Goal: Contribute content

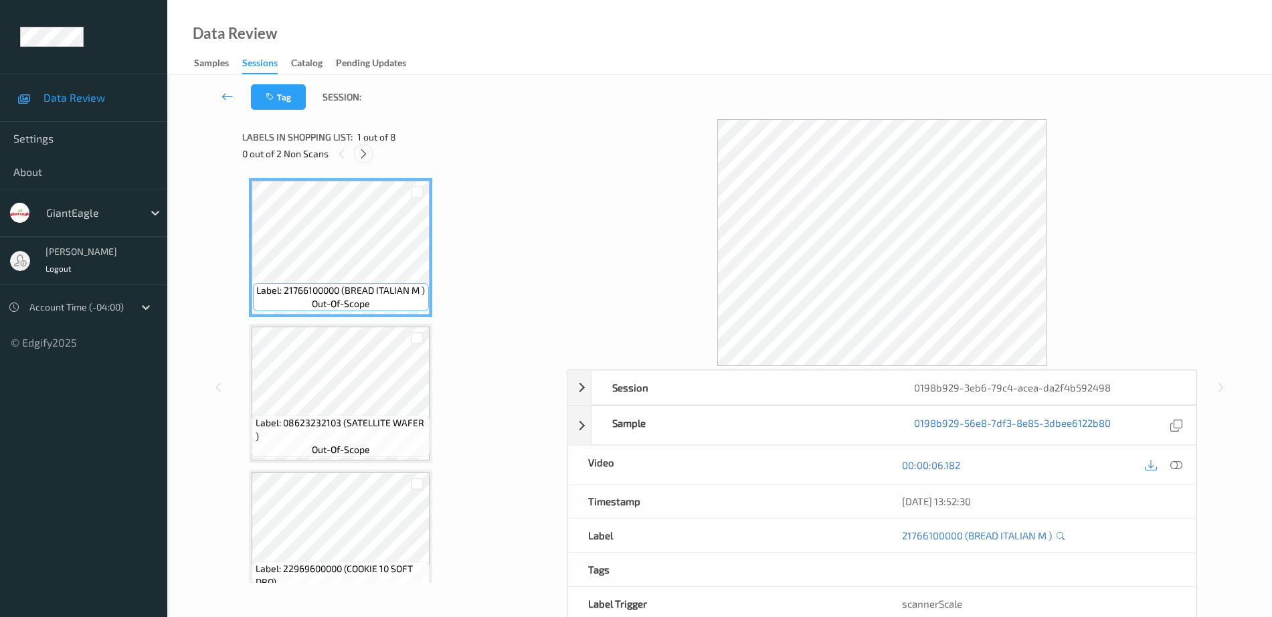
click at [371, 153] on div at bounding box center [363, 153] width 17 height 17
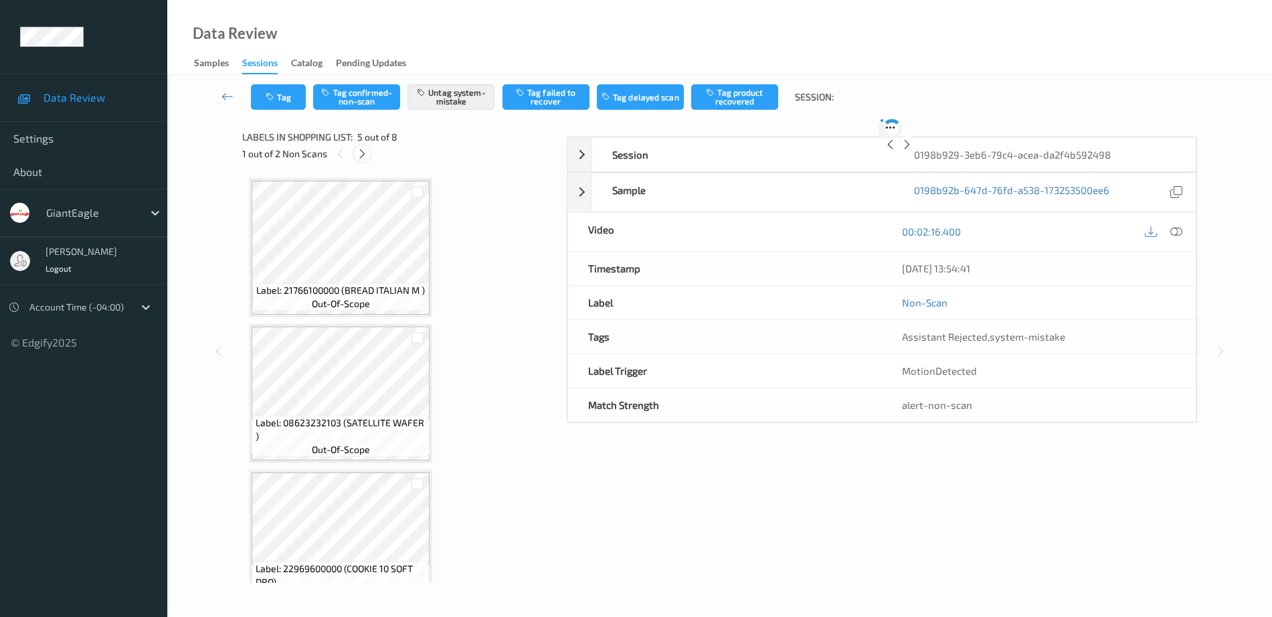
scroll to position [444, 0]
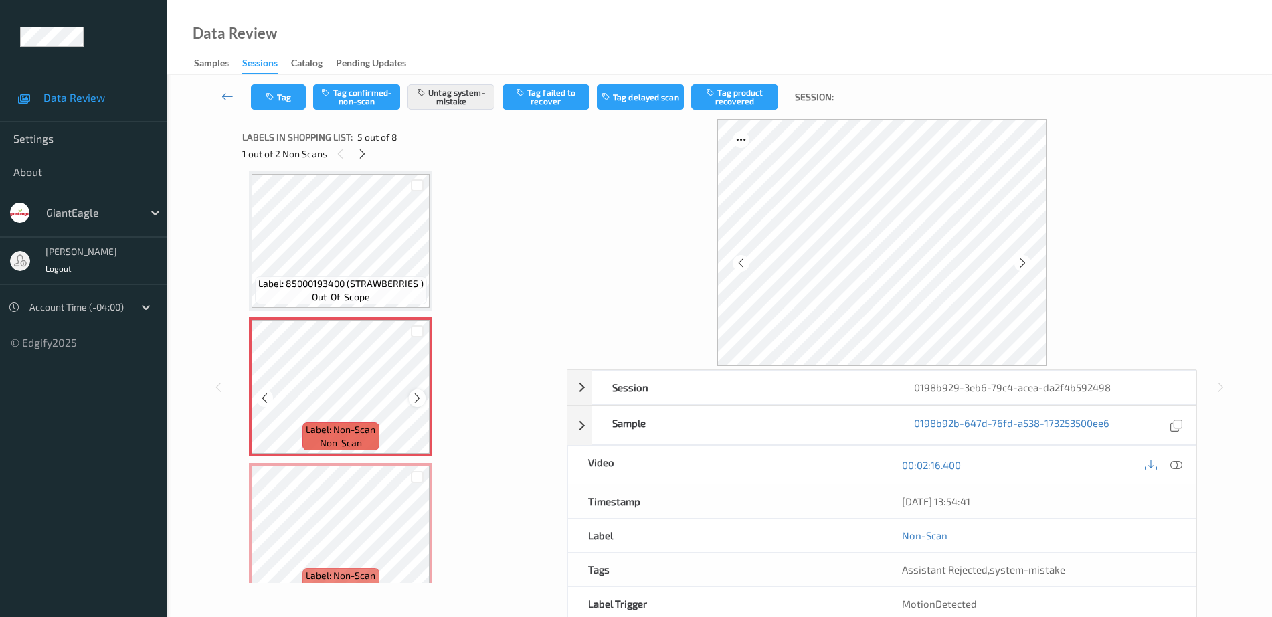
click at [414, 397] on icon at bounding box center [417, 398] width 11 height 12
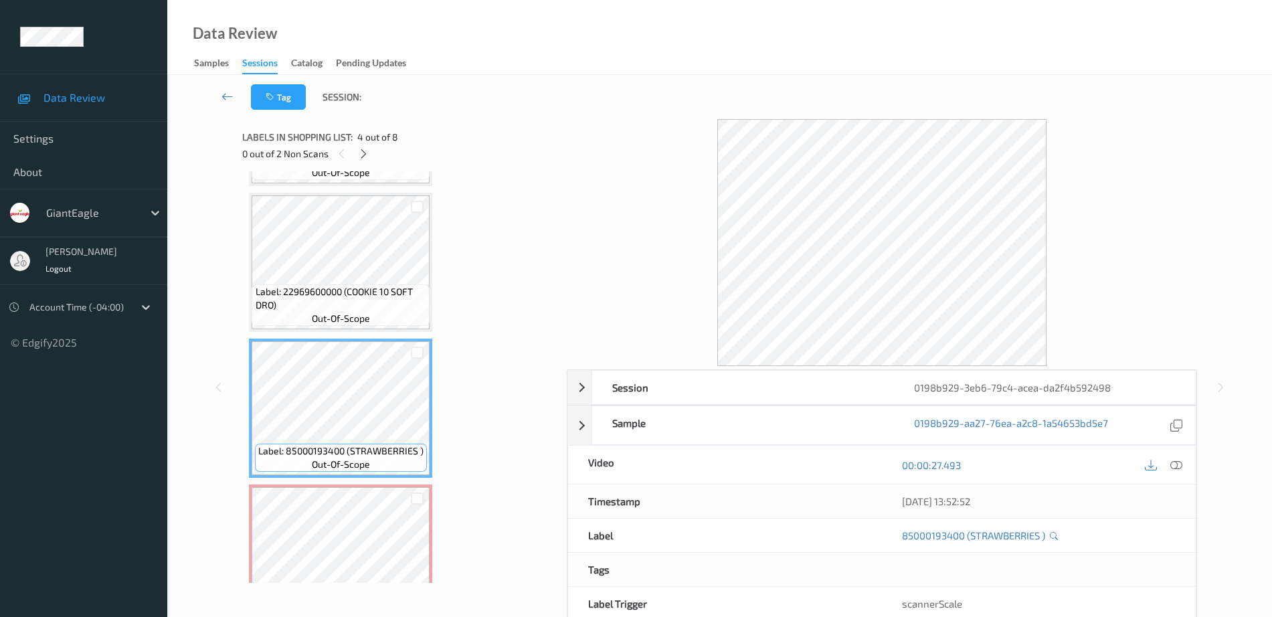
scroll to position [193, 0]
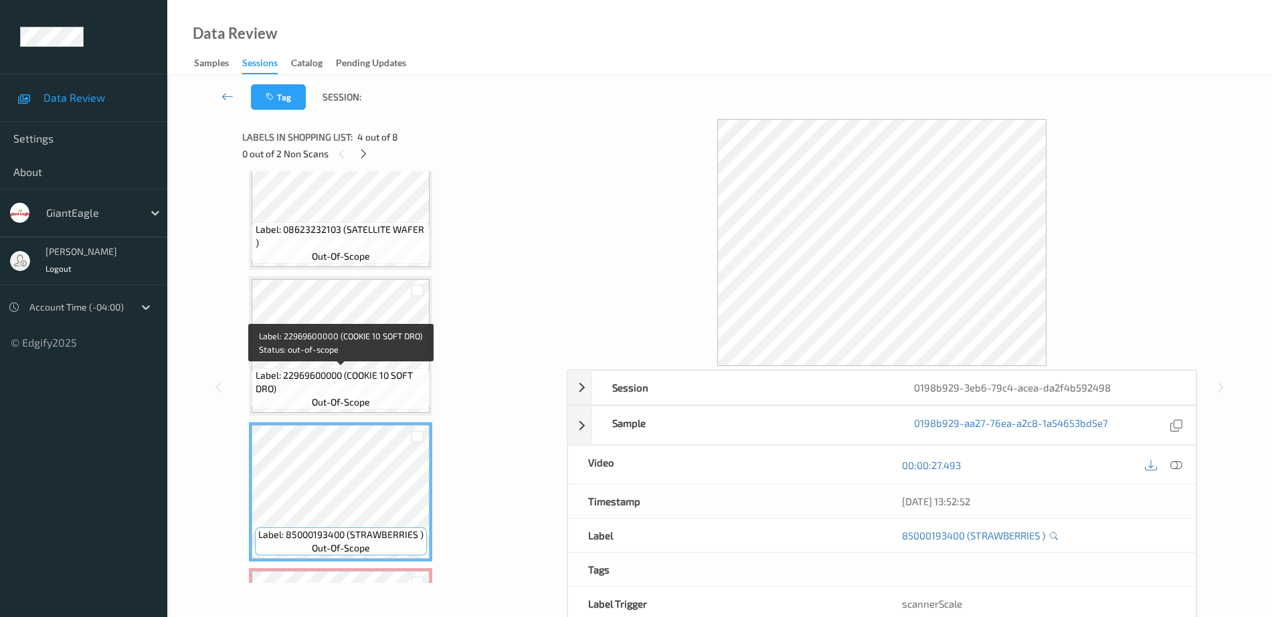
click at [329, 376] on span "Label: 22969600000 (COOKIE 10 SOFT DRO)" at bounding box center [341, 382] width 171 height 27
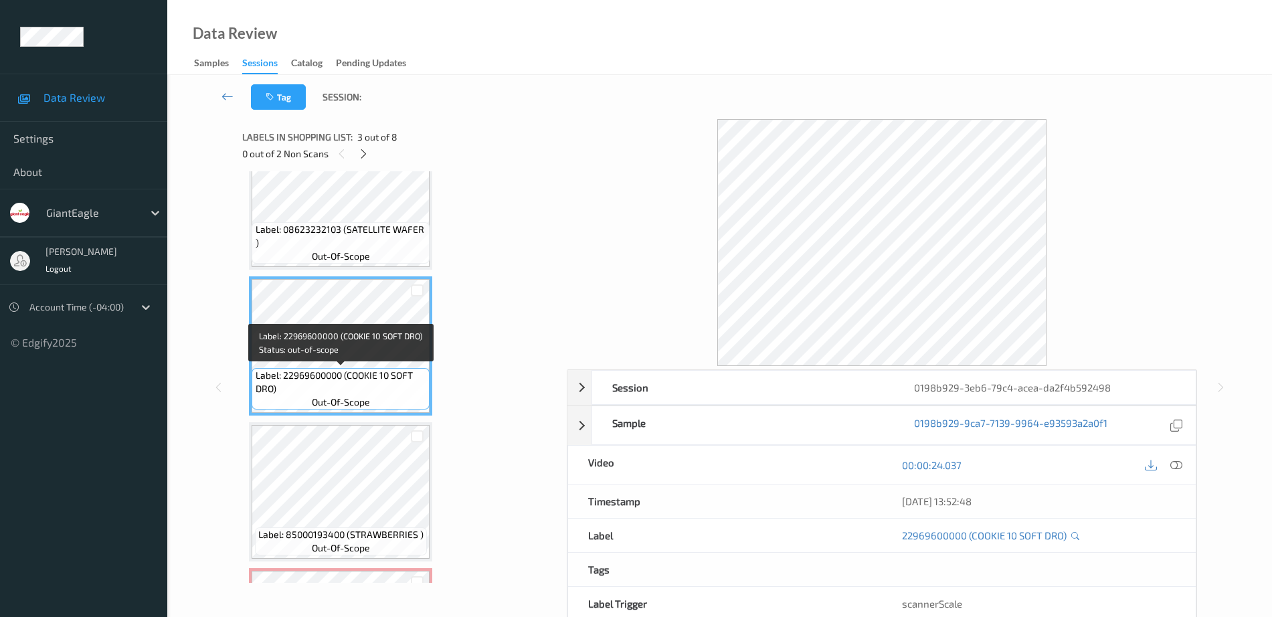
scroll to position [277, 0]
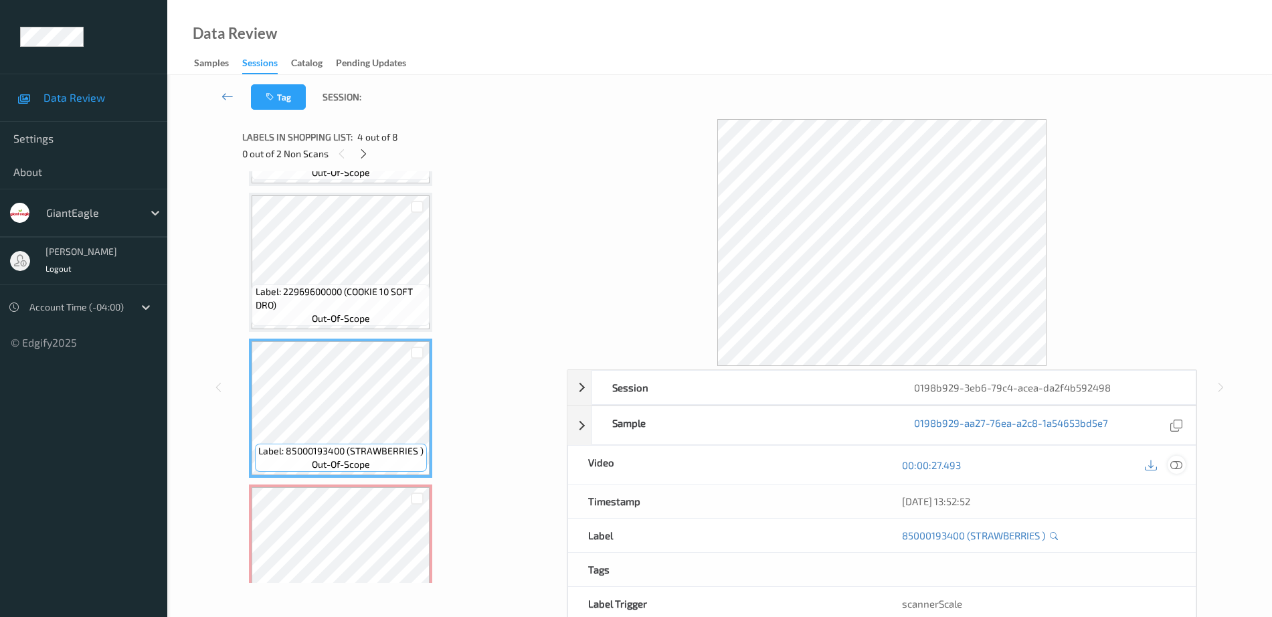
click at [1177, 460] on icon at bounding box center [1177, 465] width 12 height 12
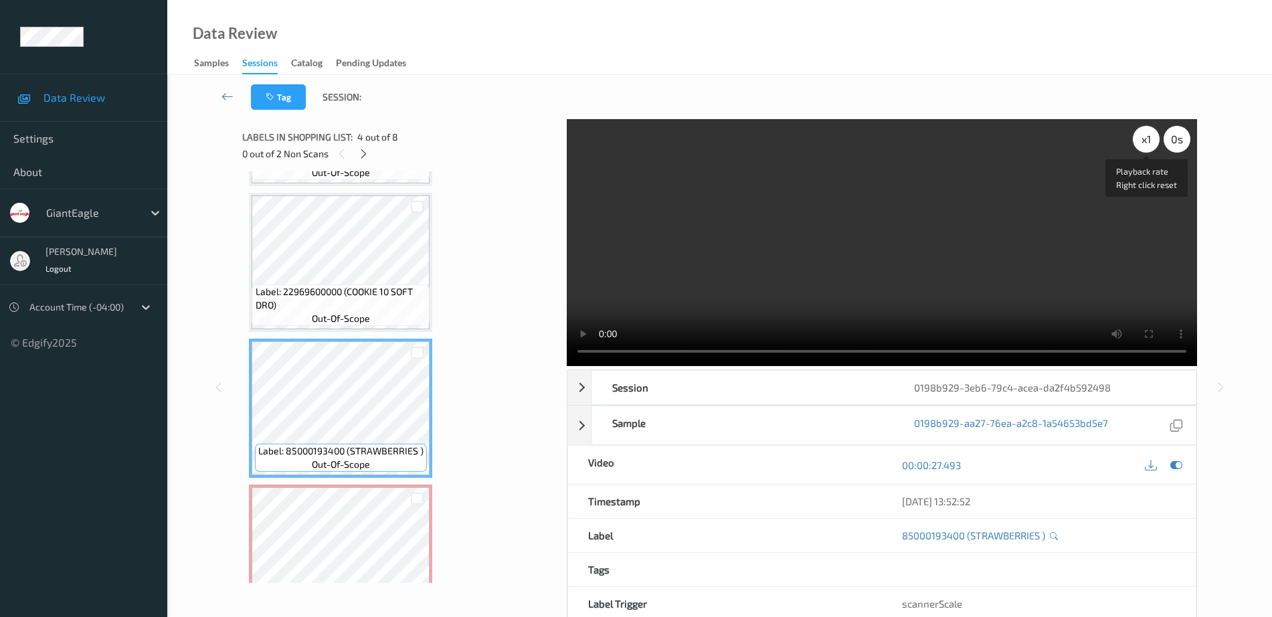
click at [1149, 137] on div "x 1" at bounding box center [1146, 139] width 27 height 27
click at [1149, 137] on div "x 2" at bounding box center [1146, 139] width 27 height 27
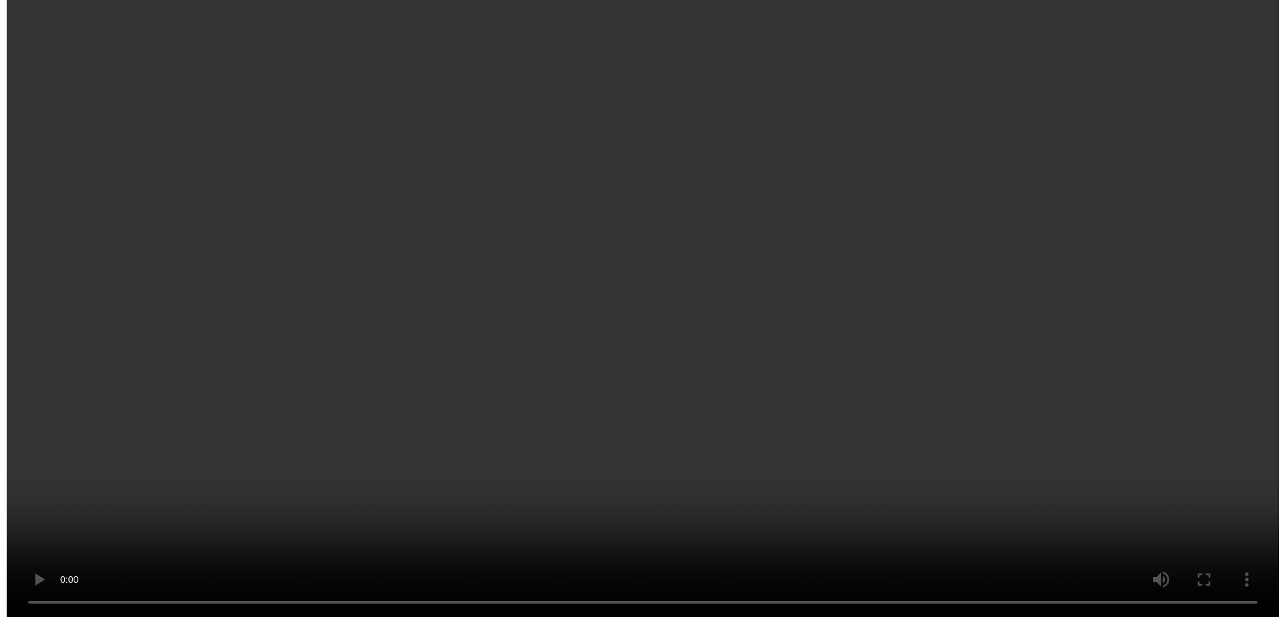
scroll to position [528, 0]
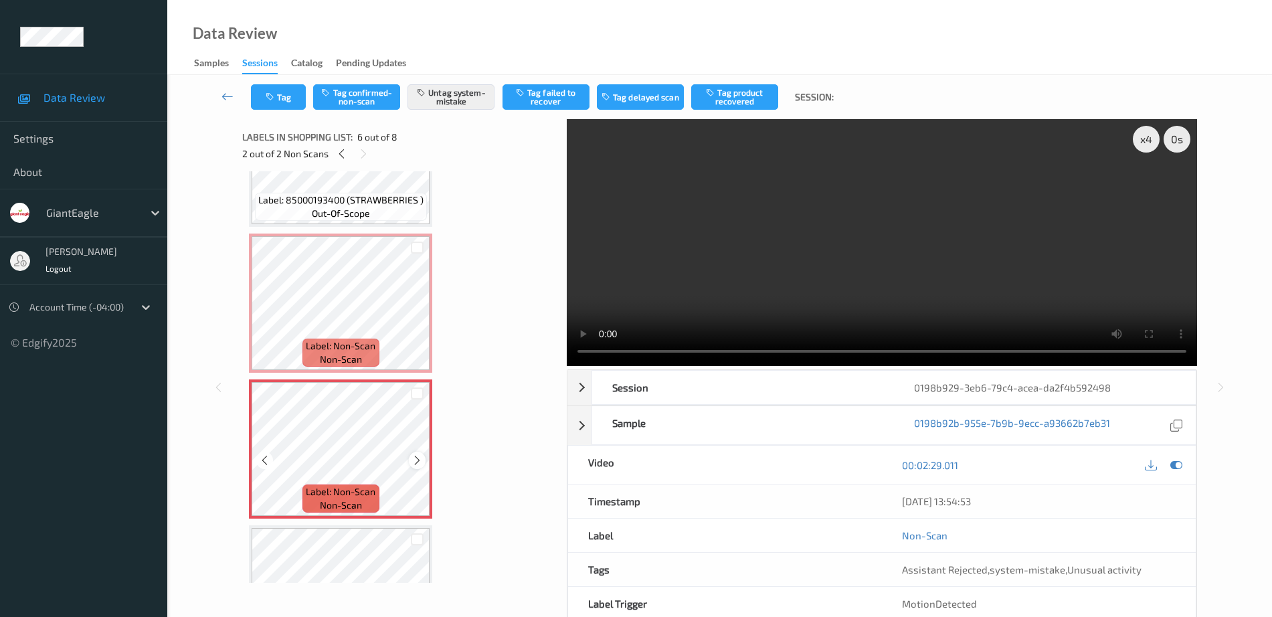
click at [413, 458] on icon at bounding box center [417, 460] width 11 height 12
click at [414, 458] on icon at bounding box center [417, 460] width 11 height 12
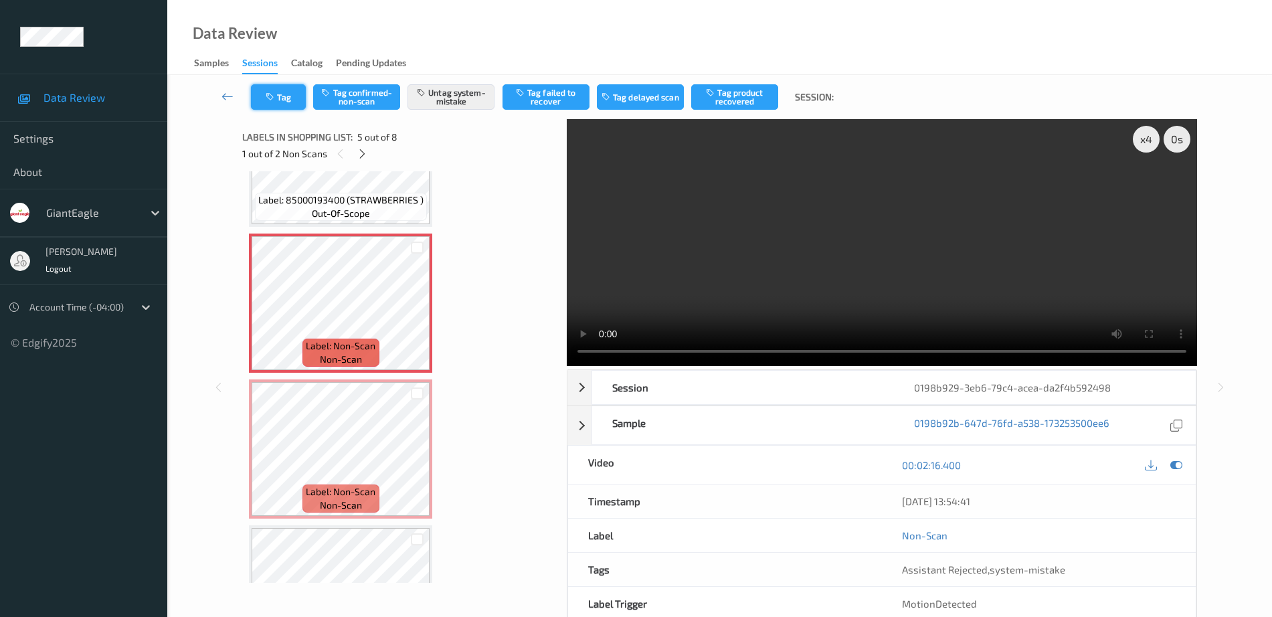
click at [262, 104] on button "Tag" at bounding box center [278, 96] width 55 height 25
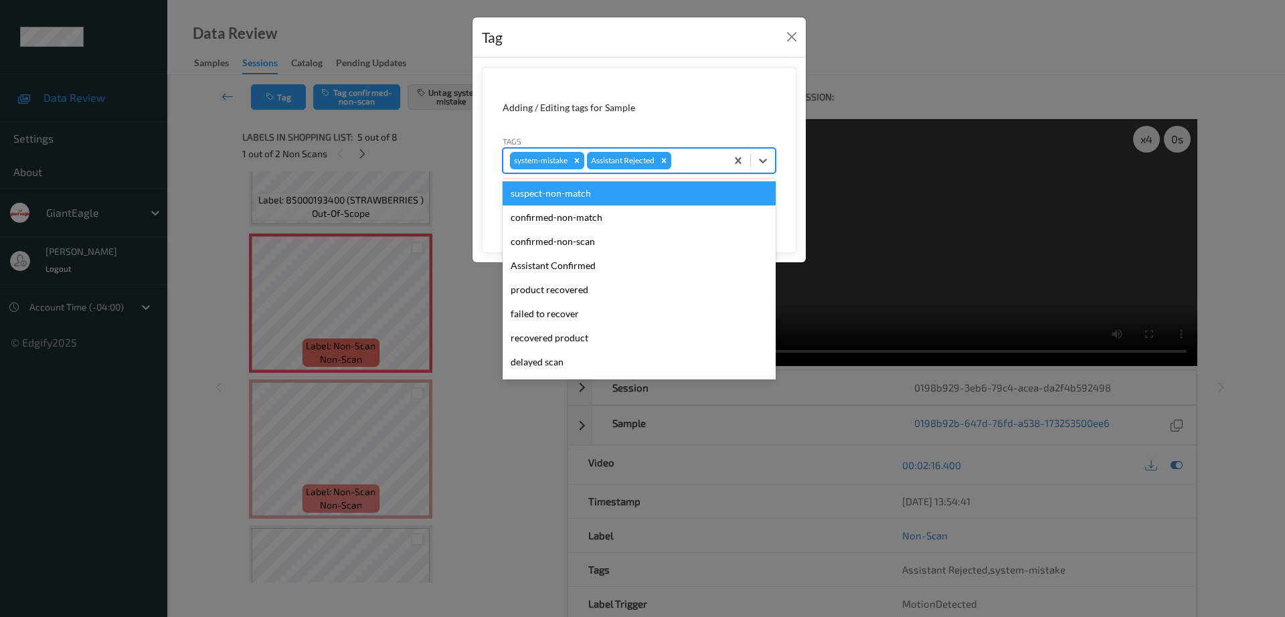
click at [701, 151] on div "system-mistake Assistant Rejected" at bounding box center [614, 160] width 223 height 23
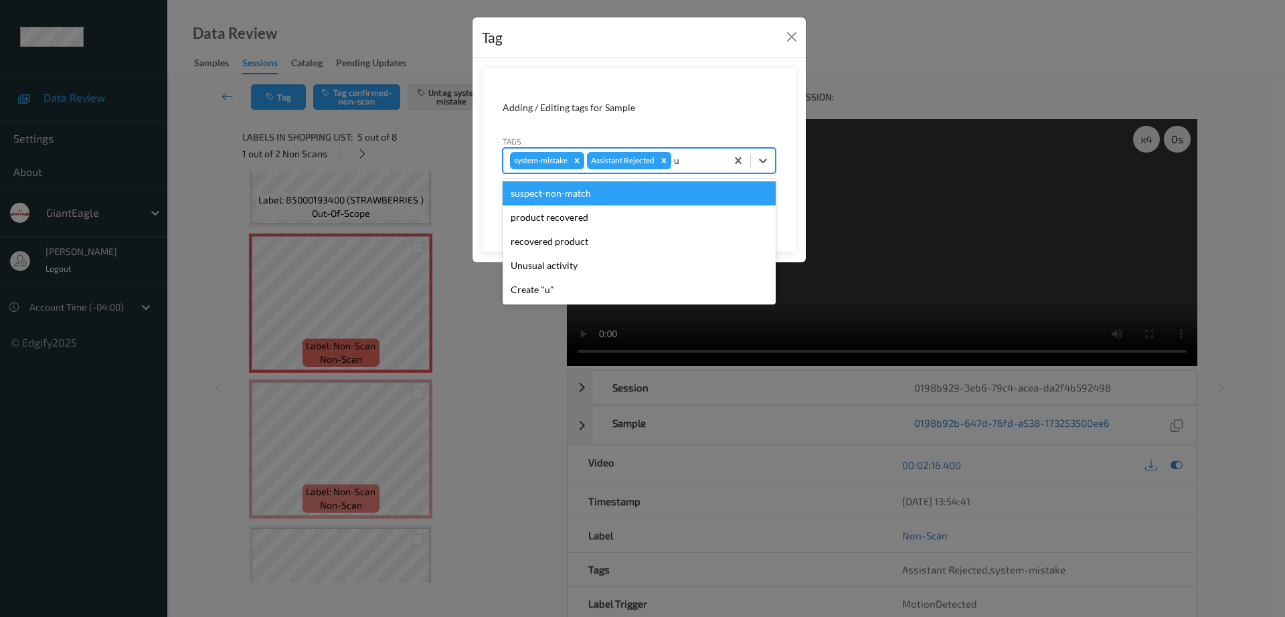
type input "un"
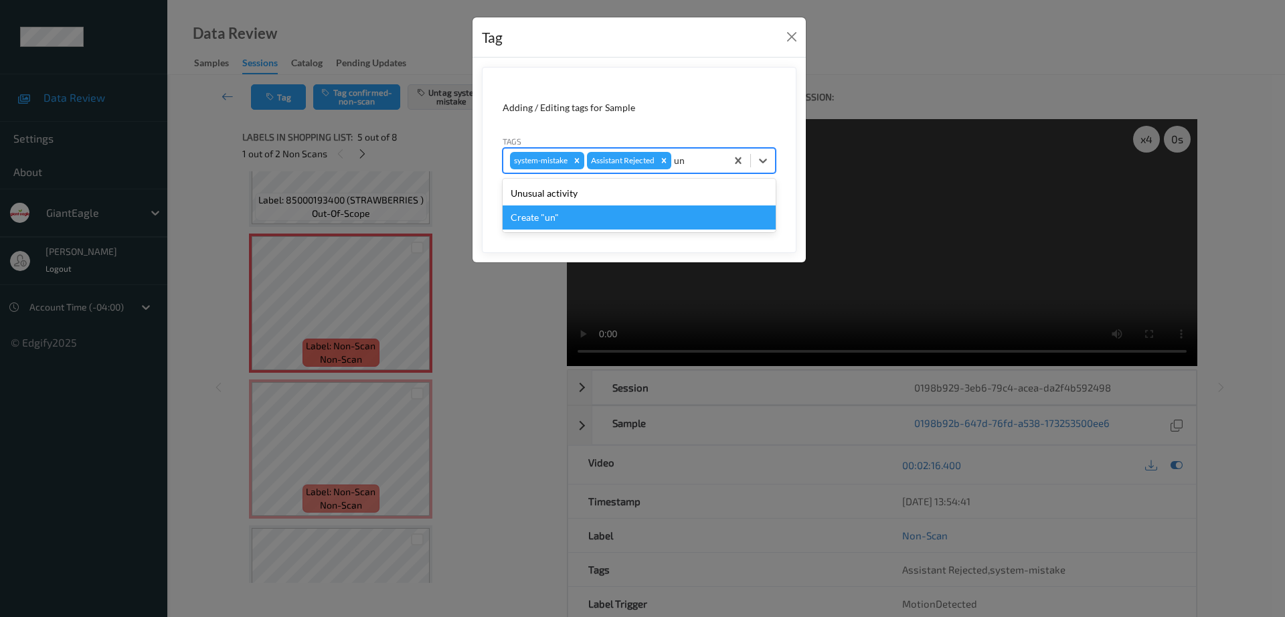
click at [628, 206] on div "Create "un"" at bounding box center [639, 217] width 273 height 24
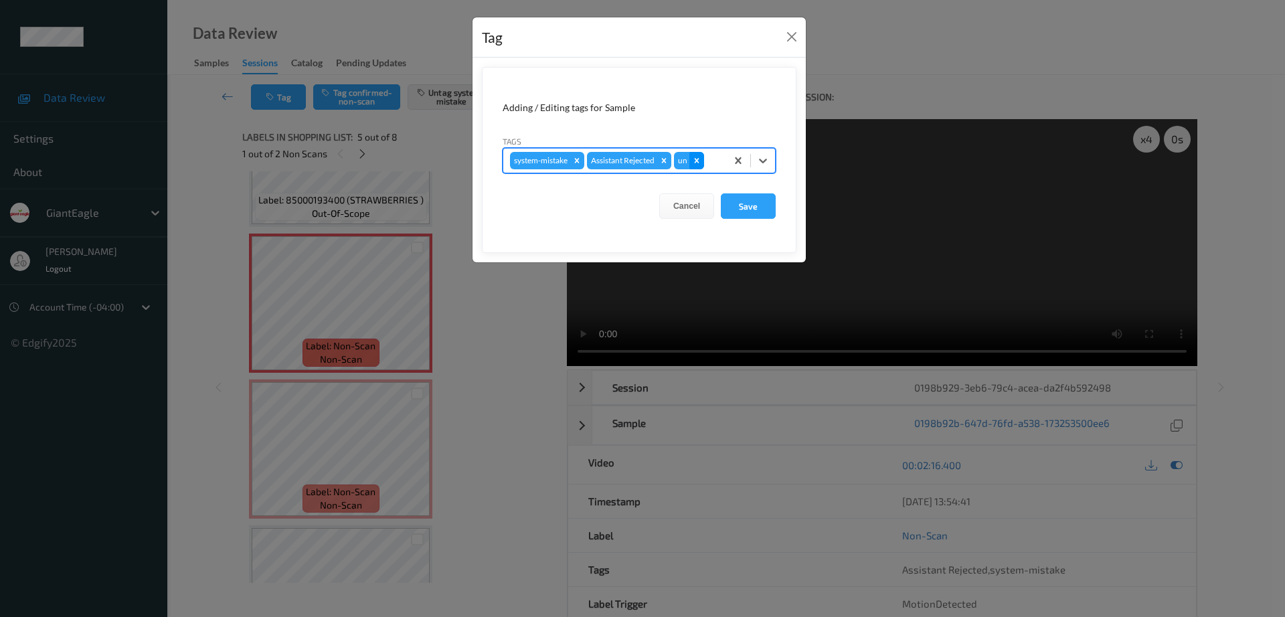
click at [697, 162] on icon "Remove un" at bounding box center [697, 160] width 5 height 5
click at [697, 161] on div at bounding box center [697, 161] width 46 height 16
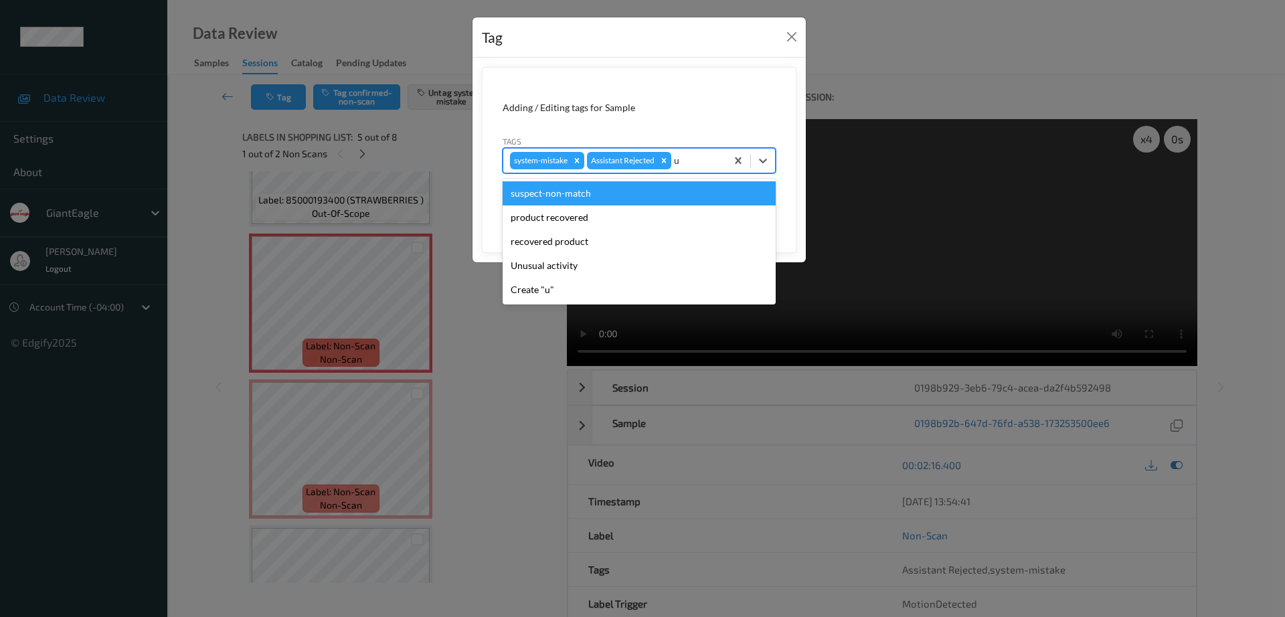
type input "un"
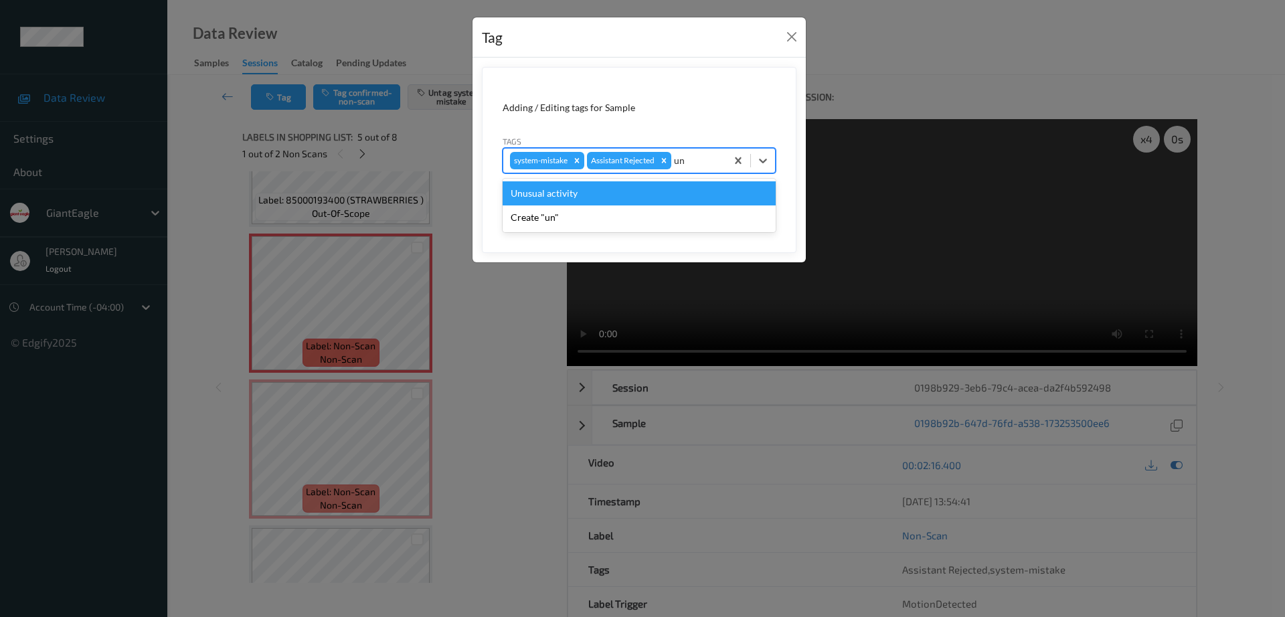
click at [635, 193] on div "Unusual activity" at bounding box center [639, 193] width 273 height 24
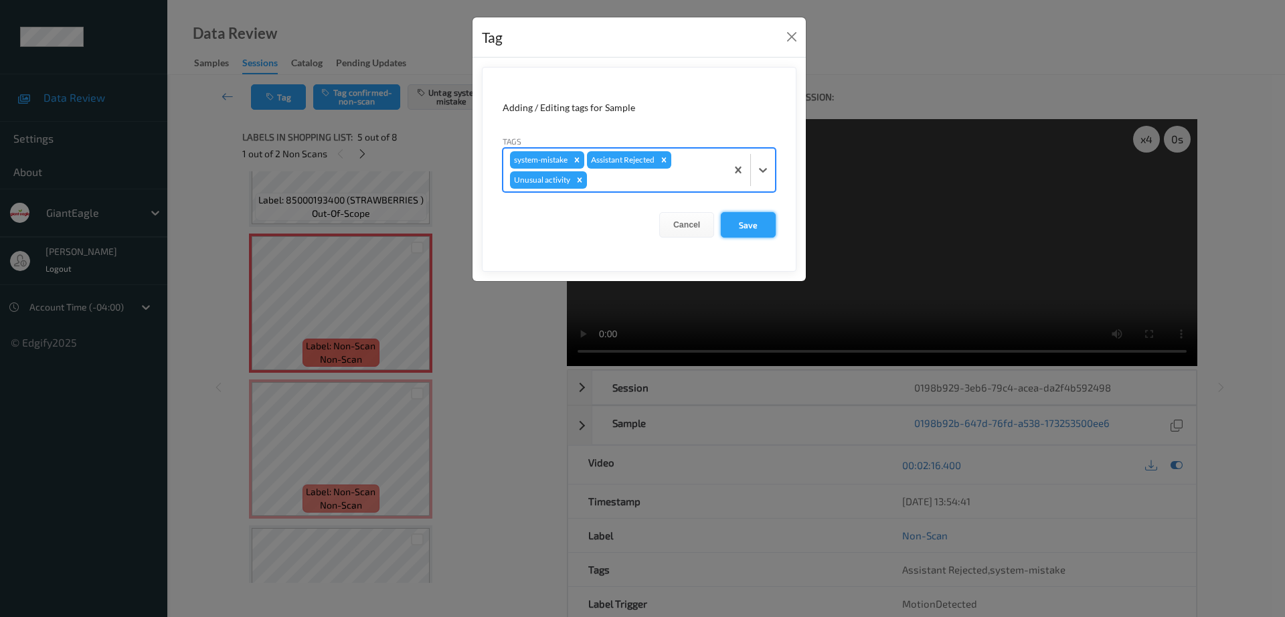
click at [750, 213] on button "Save" at bounding box center [748, 224] width 55 height 25
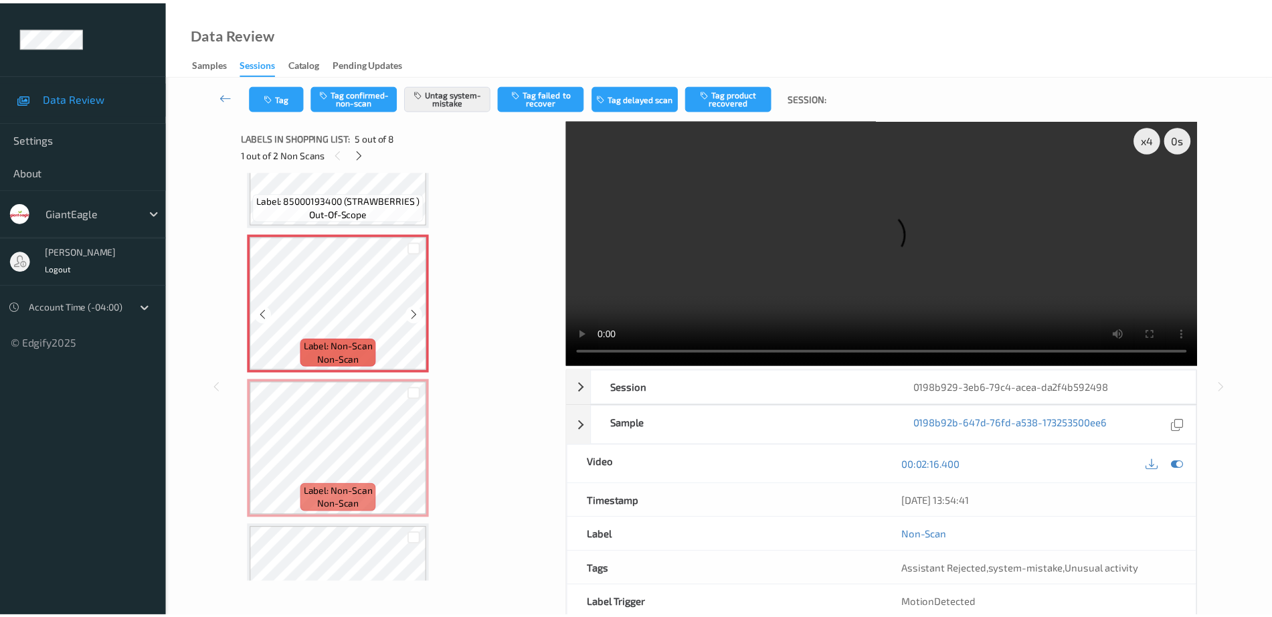
scroll to position [612, 0]
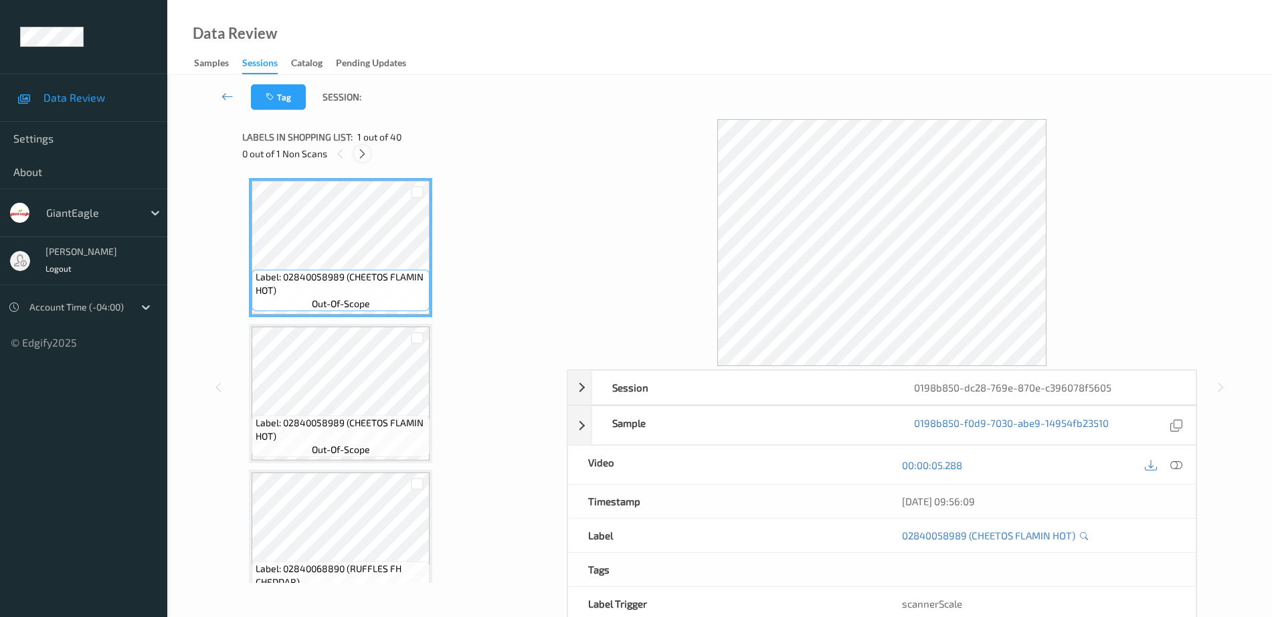
click at [361, 151] on icon at bounding box center [362, 154] width 11 height 12
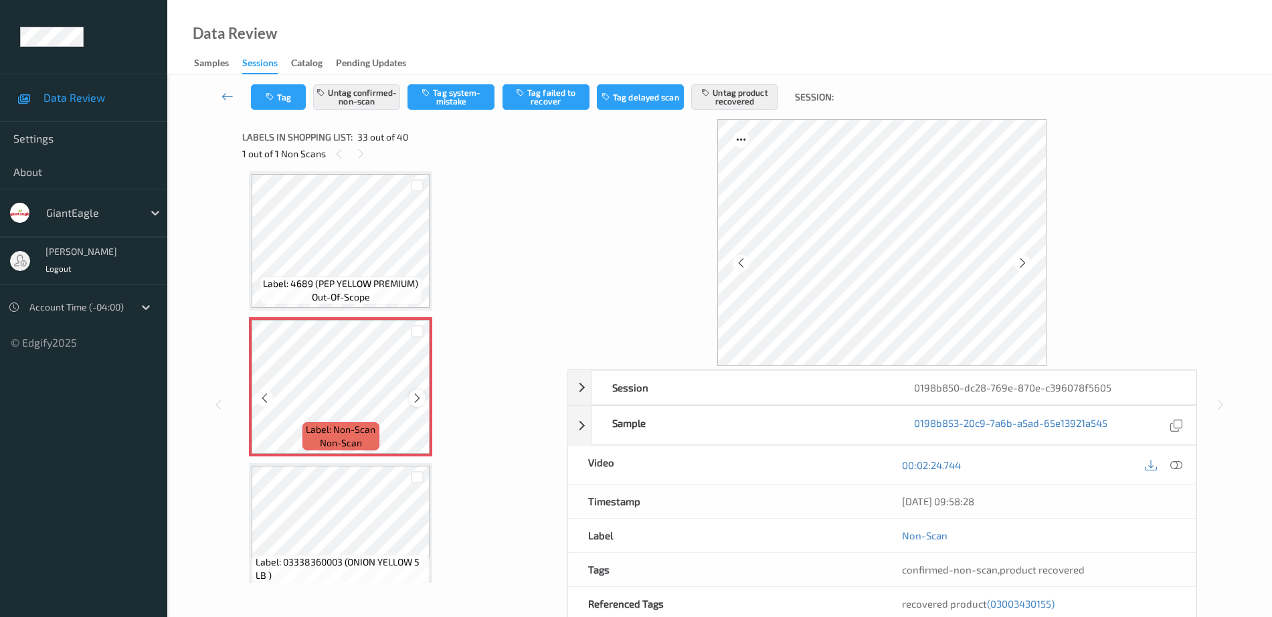
click at [413, 394] on icon at bounding box center [417, 398] width 11 height 12
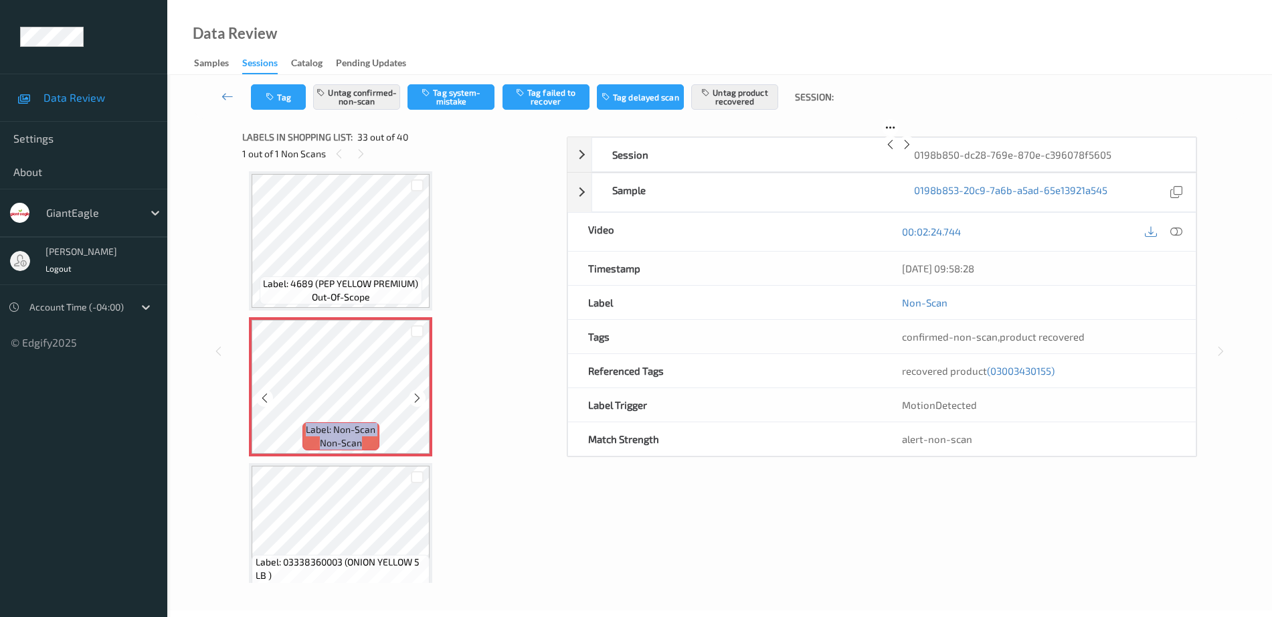
click at [413, 394] on icon at bounding box center [417, 398] width 11 height 12
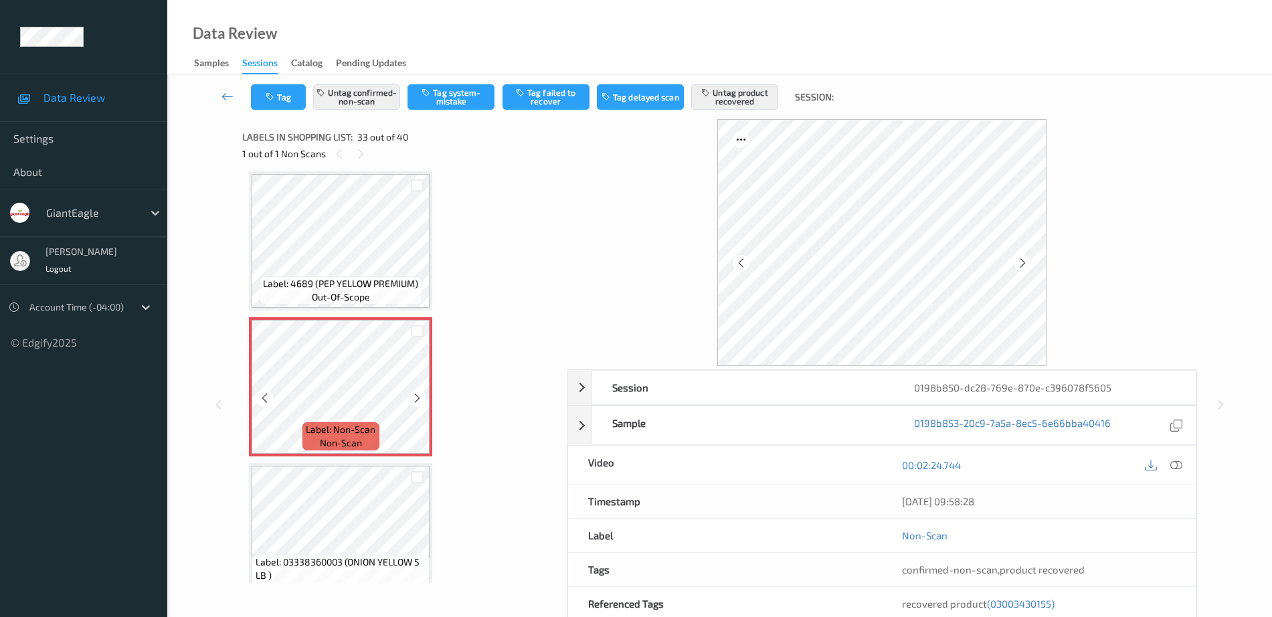
click at [413, 394] on icon at bounding box center [417, 398] width 11 height 12
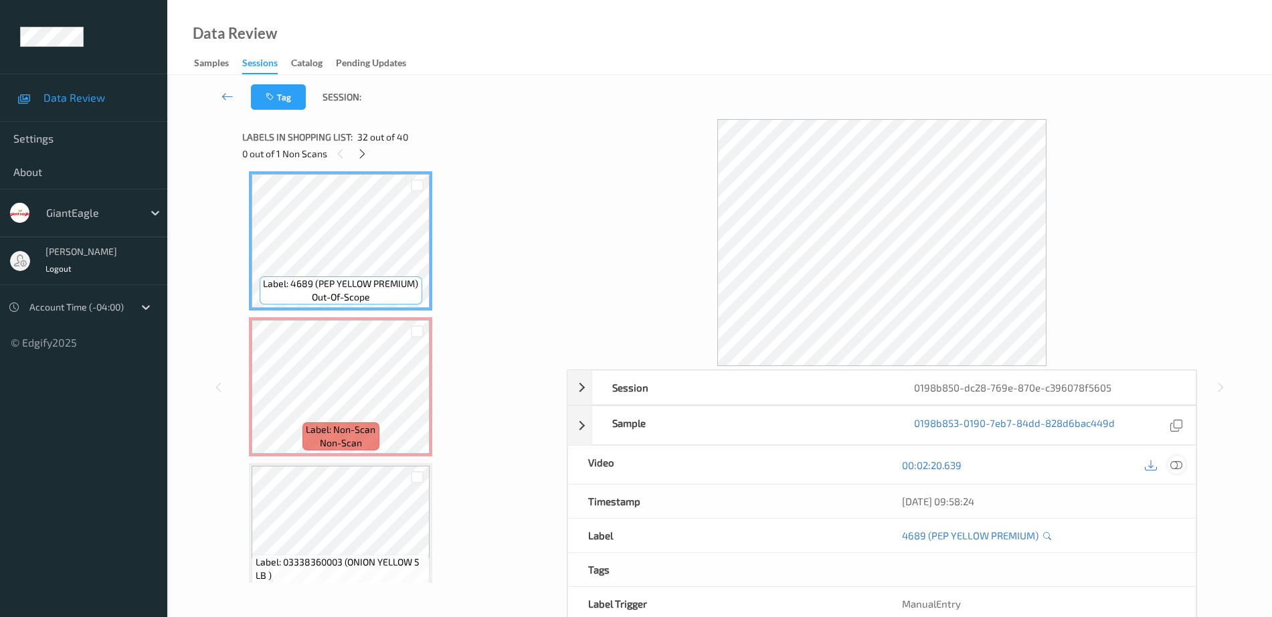
click at [1175, 465] on icon at bounding box center [1177, 465] width 12 height 12
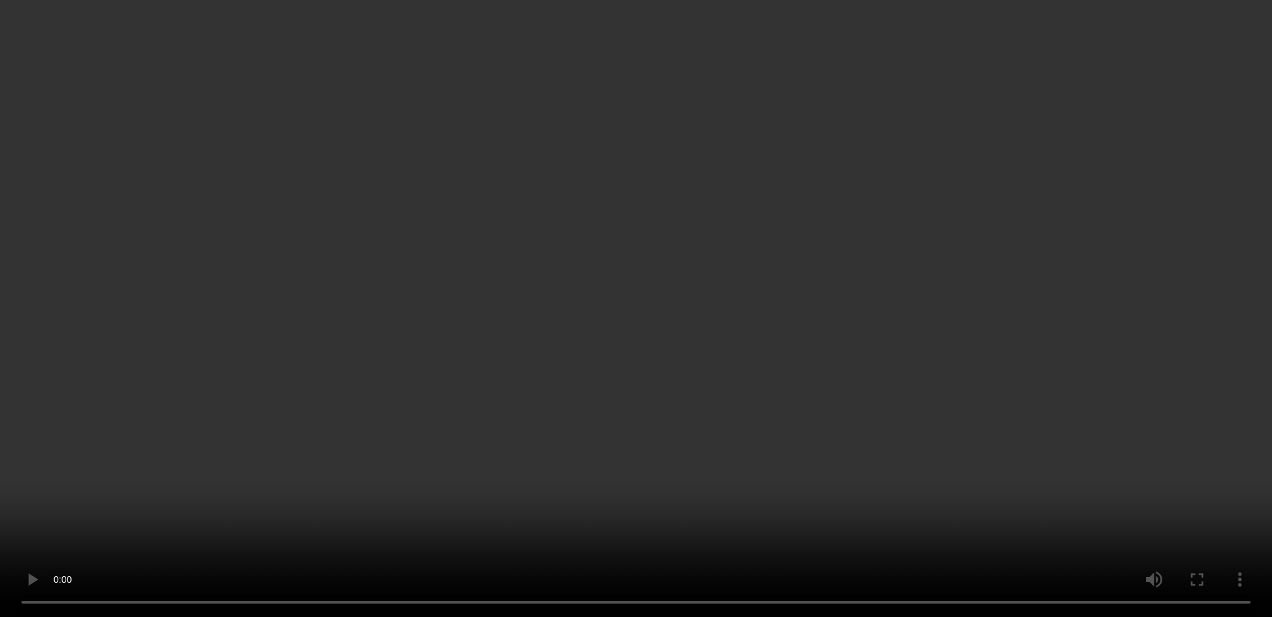
scroll to position [4697, 0]
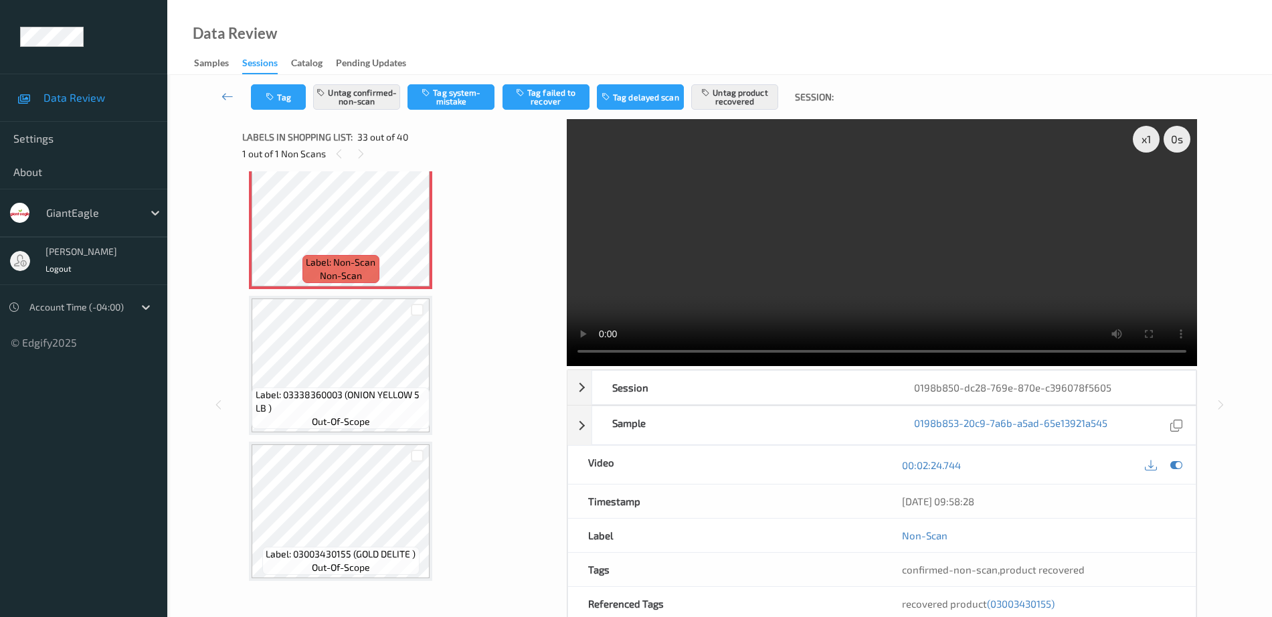
click at [346, 388] on div "Label: 03338360003 (ONION YELLOW 5 LB ) out-of-scope" at bounding box center [341, 408] width 178 height 41
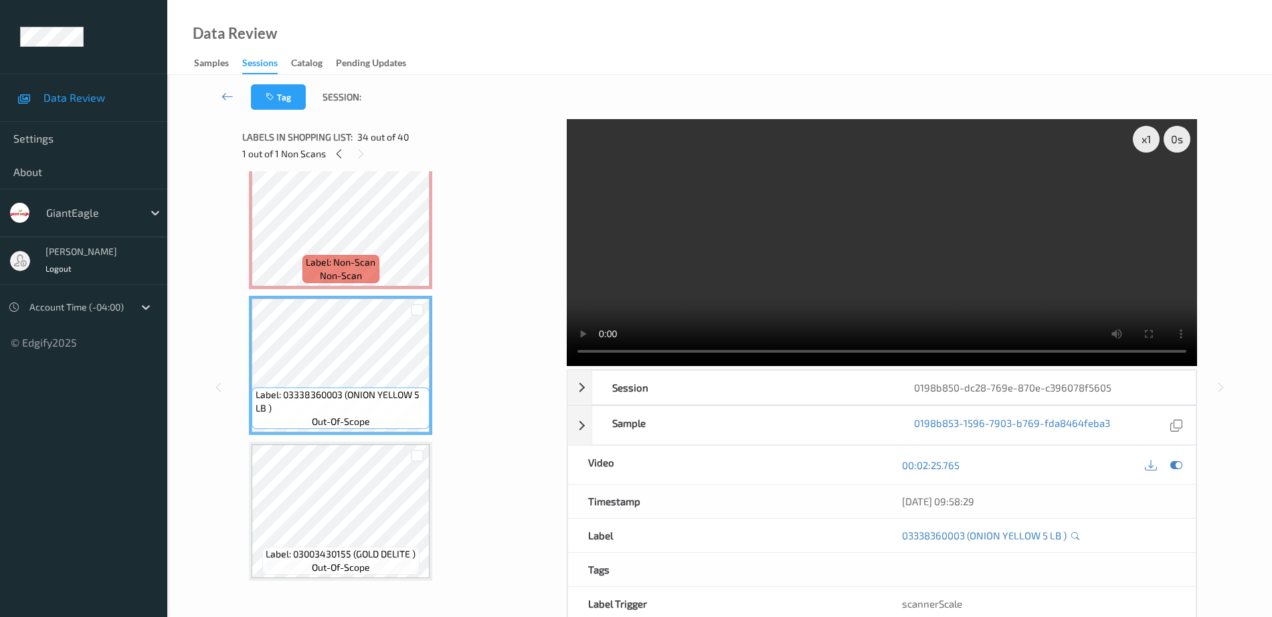
scroll to position [4865, 0]
